Goal: Use online tool/utility: Utilize a website feature to perform a specific function

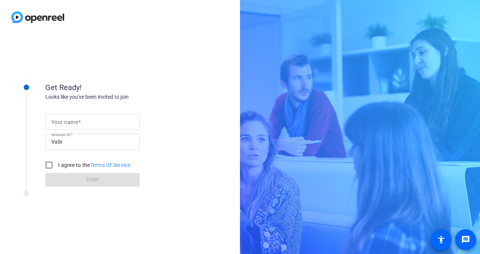
click at [84, 127] on div at bounding box center [92, 122] width 82 height 16
type input "[PERSON_NAME] [PERSON_NAME]"
click at [51, 167] on input "I agree to the Terms Of Service" at bounding box center [48, 165] width 15 height 15
checkbox input "true"
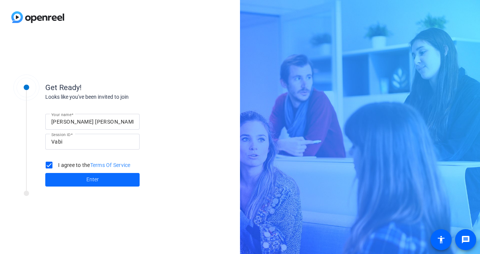
click at [69, 178] on span at bounding box center [92, 180] width 94 height 18
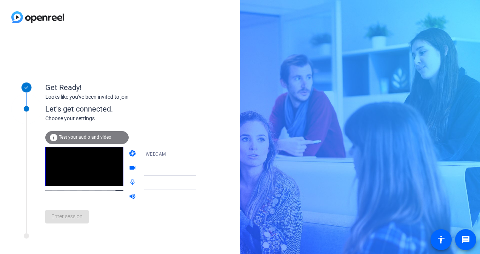
click at [81, 137] on span "Test your audio and video" at bounding box center [85, 137] width 52 height 5
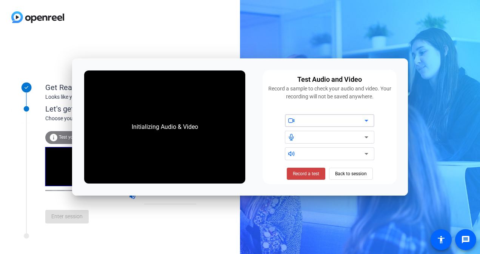
click at [319, 122] on div at bounding box center [332, 120] width 64 height 9
click at [368, 123] on icon at bounding box center [366, 120] width 9 height 9
click at [346, 119] on div at bounding box center [332, 120] width 64 height 9
click at [361, 139] on div at bounding box center [332, 137] width 64 height 9
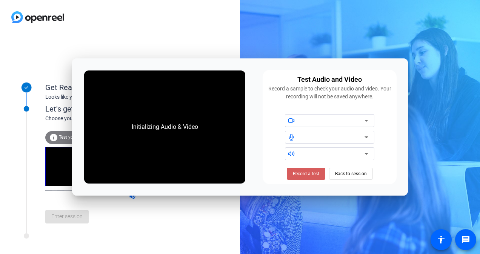
click at [304, 176] on span "Record a test" at bounding box center [306, 173] width 26 height 7
click at [293, 176] on span "Stop Testing (6s)" at bounding box center [306, 173] width 34 height 7
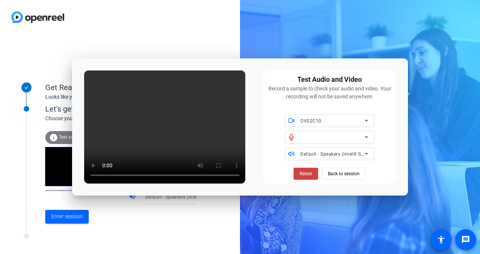
click at [301, 131] on div at bounding box center [334, 137] width 68 height 13
click at [368, 138] on icon at bounding box center [366, 137] width 9 height 9
click at [302, 179] on span at bounding box center [305, 174] width 25 height 18
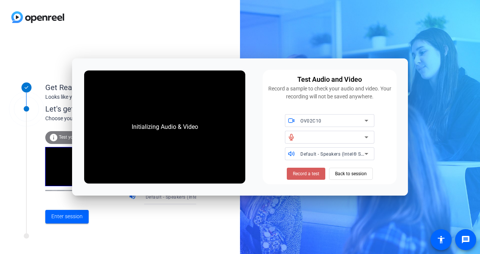
click at [302, 177] on span "Record a test" at bounding box center [306, 173] width 26 height 7
click at [302, 177] on span "Stop Testing (4s)" at bounding box center [306, 173] width 34 height 7
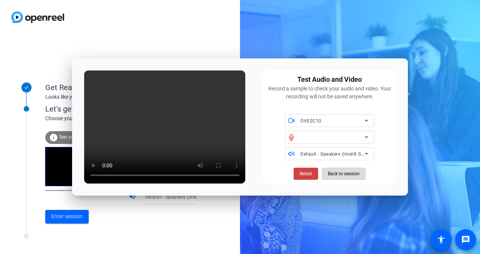
click at [333, 178] on span "Back to session" at bounding box center [344, 174] width 32 height 14
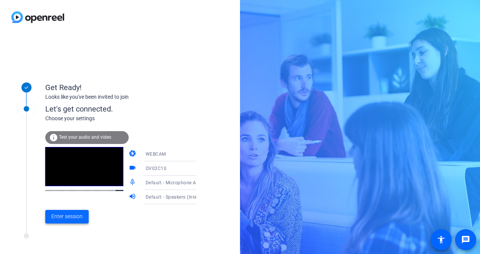
click at [62, 219] on span "Enter session" at bounding box center [66, 217] width 31 height 8
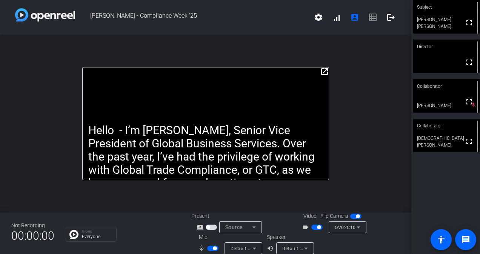
click at [323, 70] on mat-icon "open_in_new" at bounding box center [324, 71] width 9 height 9
